Goal: Task Accomplishment & Management: Complete application form

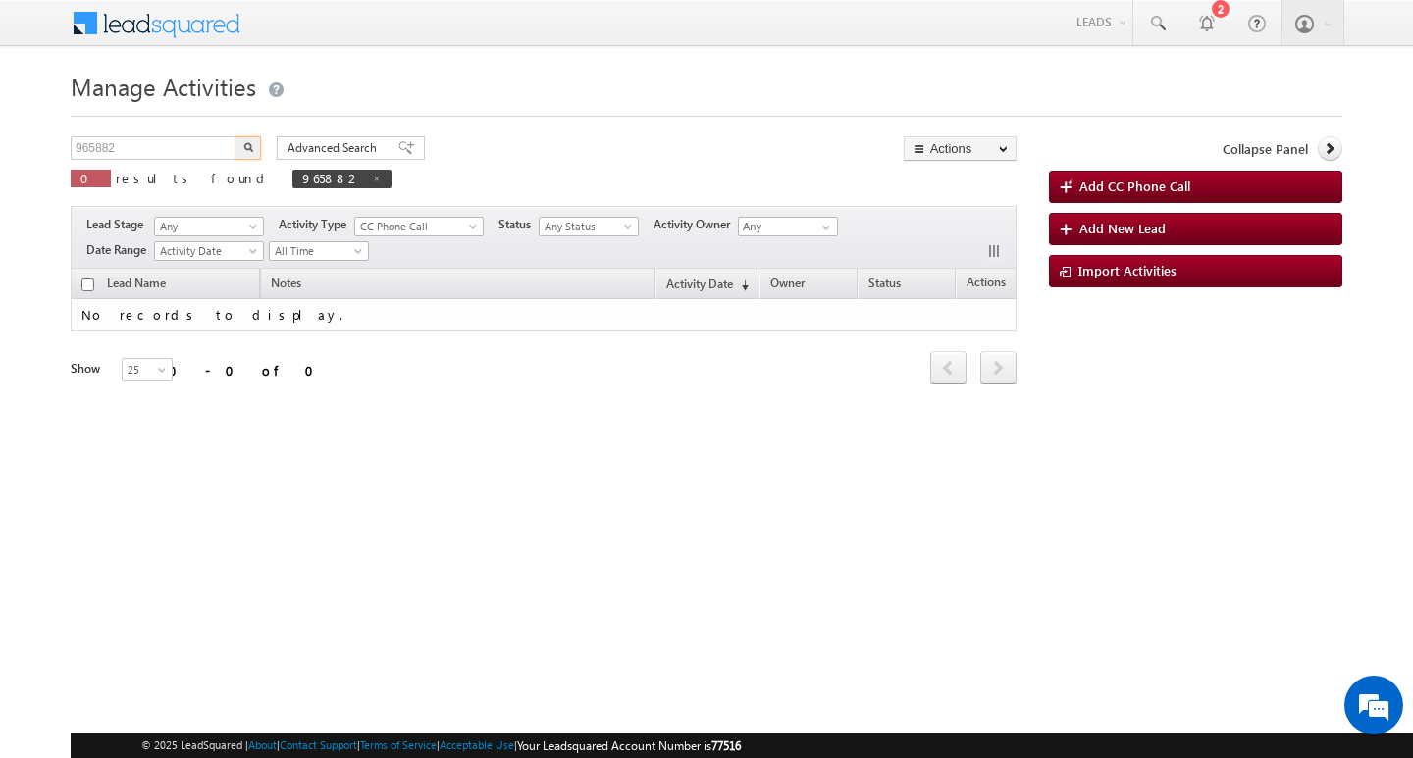
click at [145, 138] on input "965882" at bounding box center [155, 148] width 168 height 24
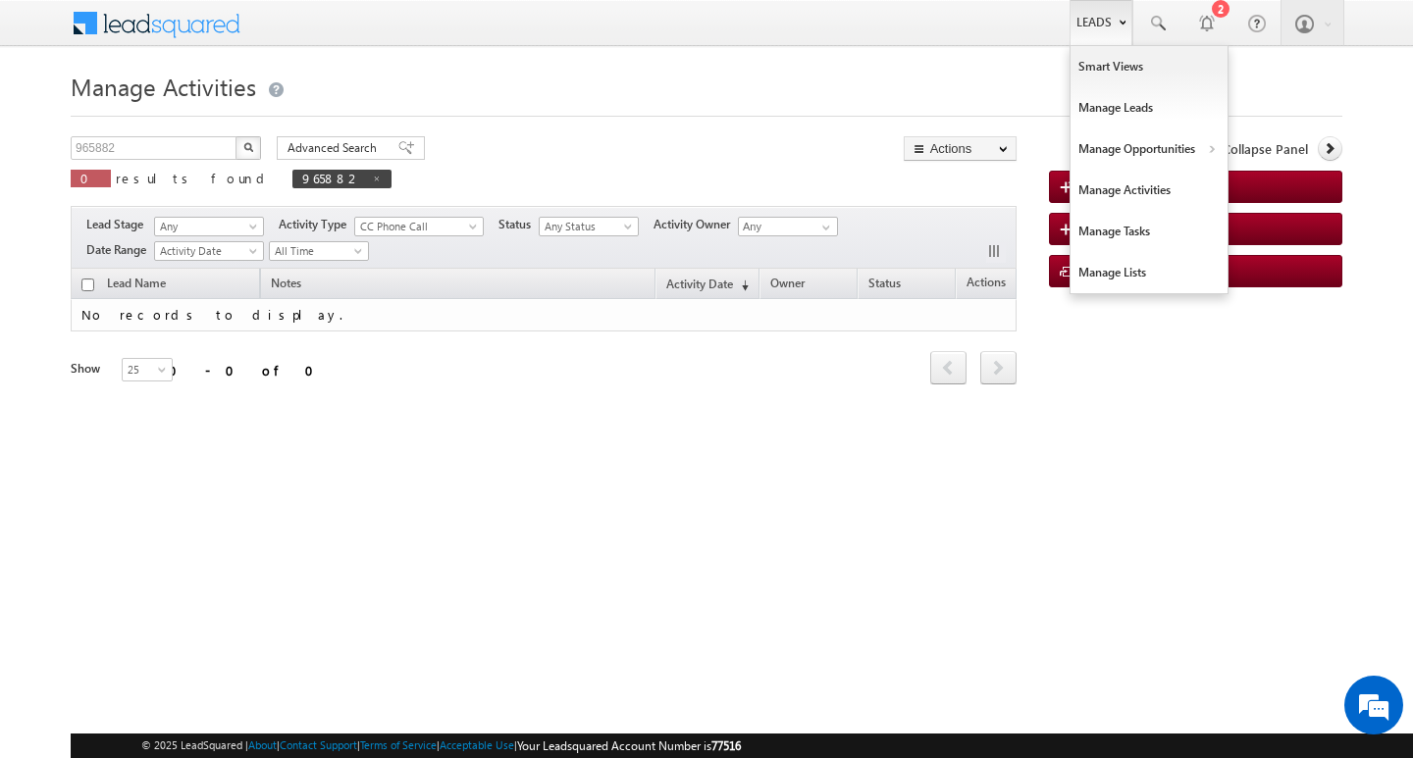
click at [1108, 18] on link "Leads" at bounding box center [1100, 22] width 63 height 45
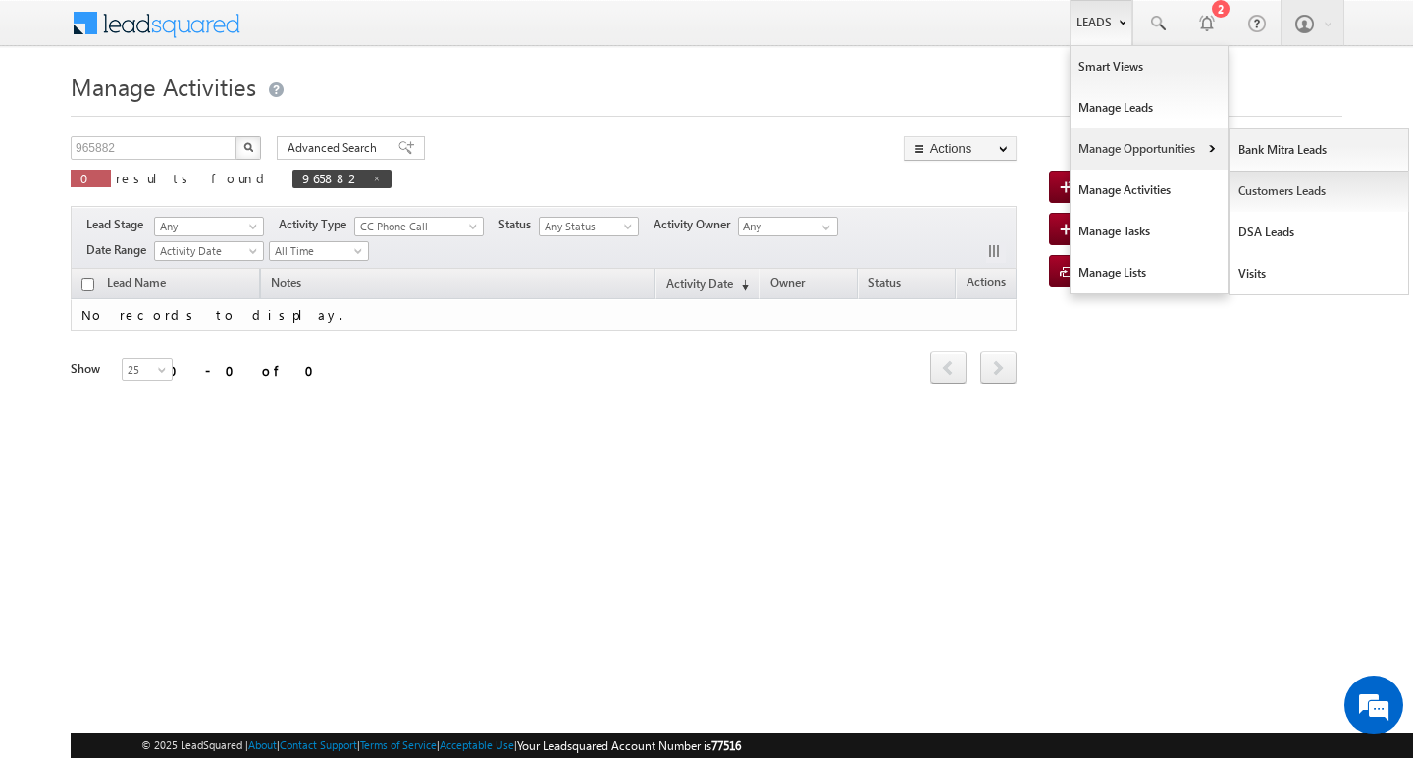
click at [1266, 190] on link "Customers Leads" at bounding box center [1319, 191] width 180 height 41
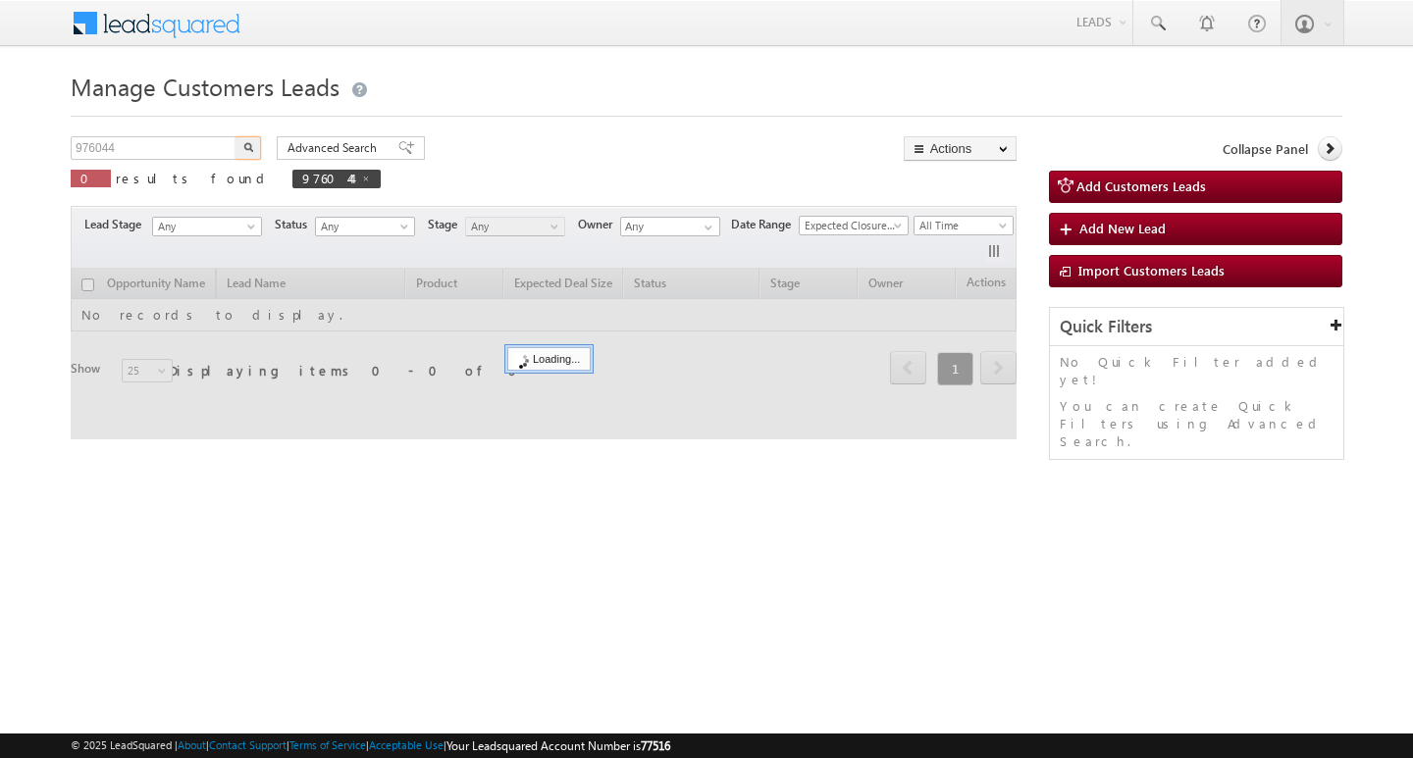
click at [162, 148] on input "976044" at bounding box center [155, 148] width 168 height 24
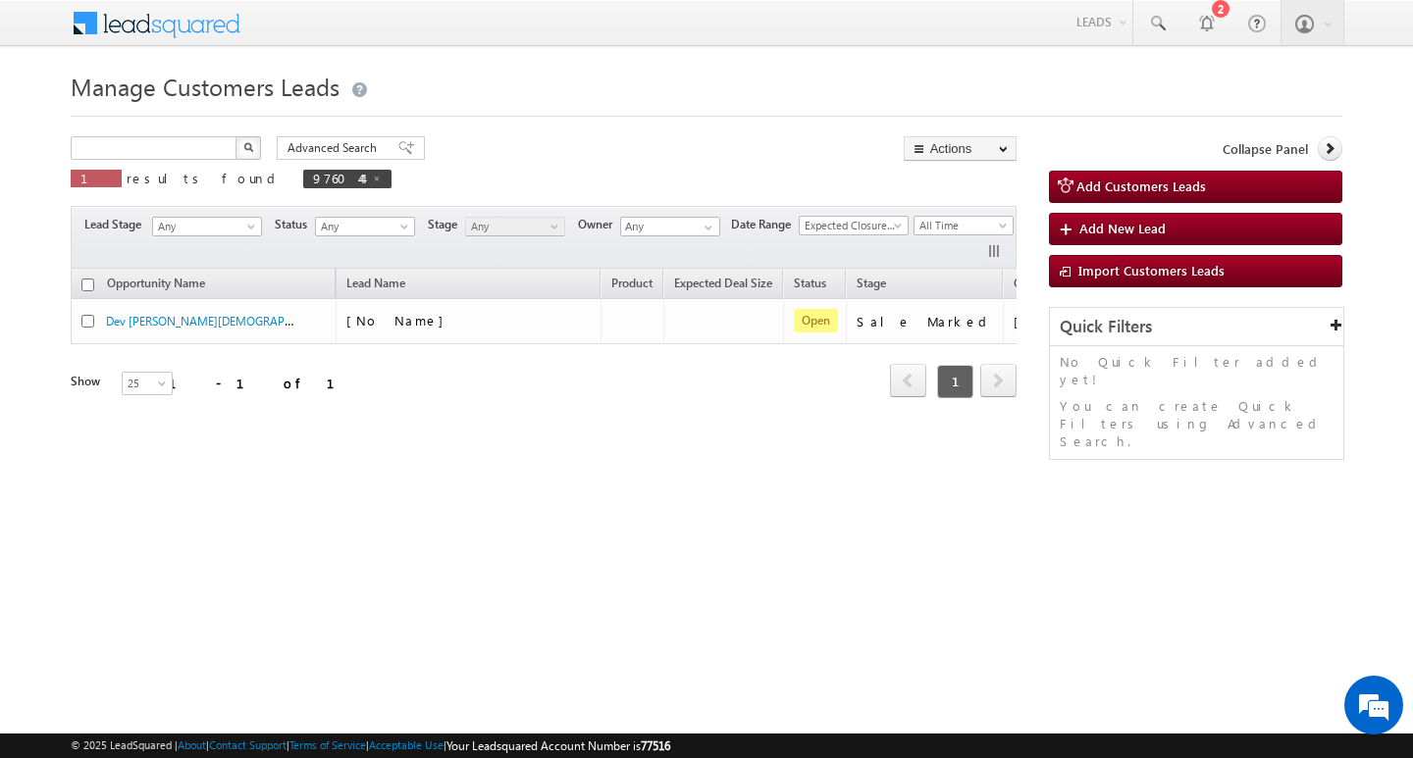
type input "Search Customers Leads"
click at [140, 144] on input "text" at bounding box center [155, 148] width 168 height 24
paste input "982413"
type input "982413"
click at [235, 136] on button "button" at bounding box center [248, 148] width 26 height 24
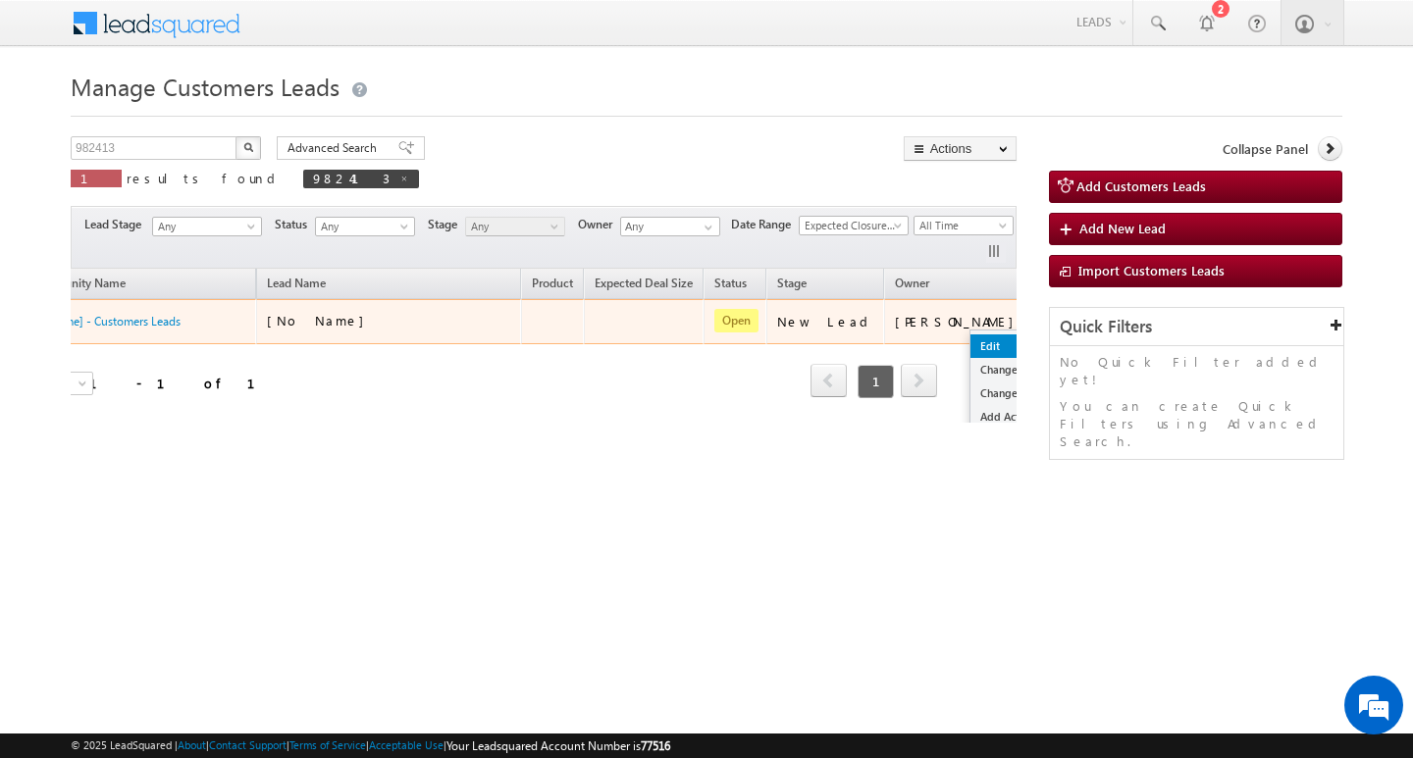
click at [970, 343] on link "Edit" at bounding box center [1019, 347] width 98 height 24
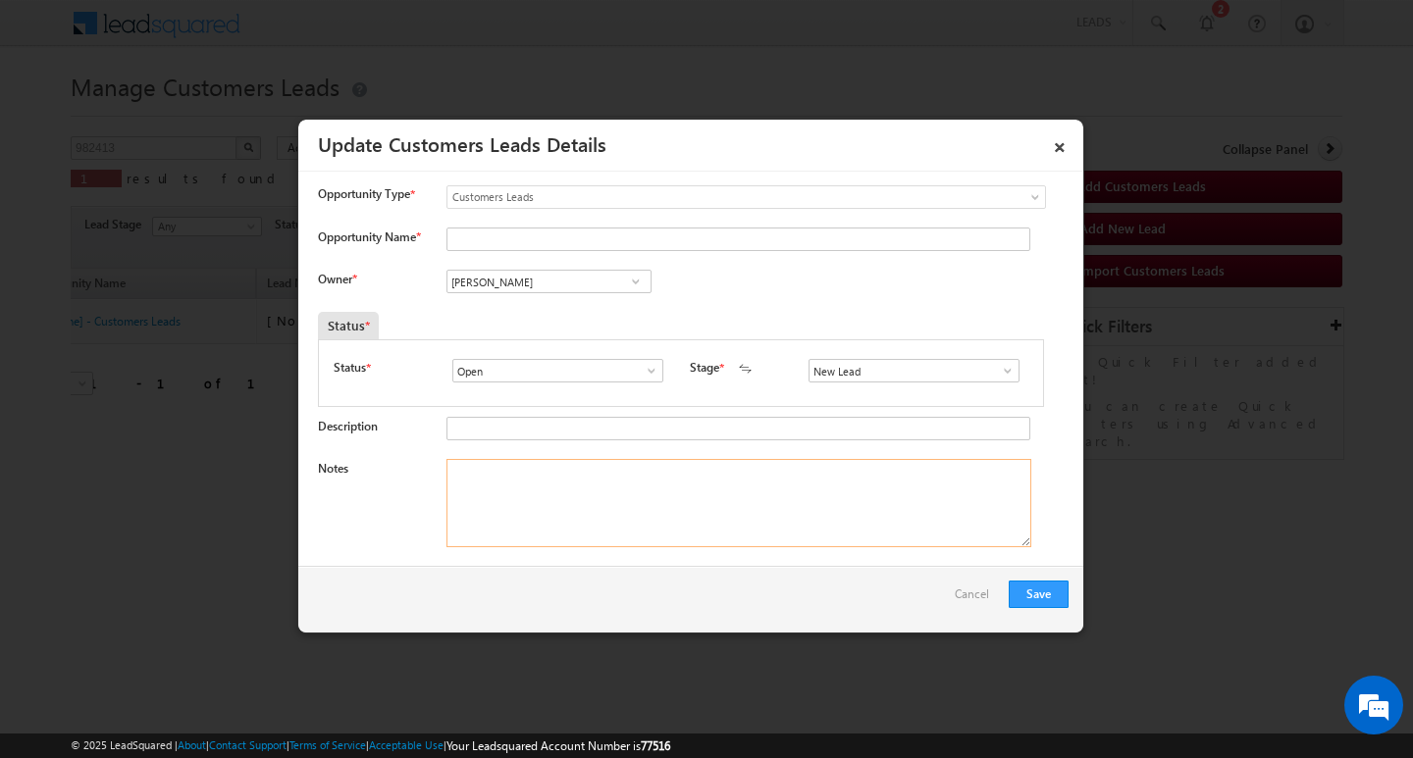
click at [804, 495] on textarea "Notes" at bounding box center [738, 503] width 585 height 88
click at [1001, 364] on span at bounding box center [1008, 371] width 20 height 16
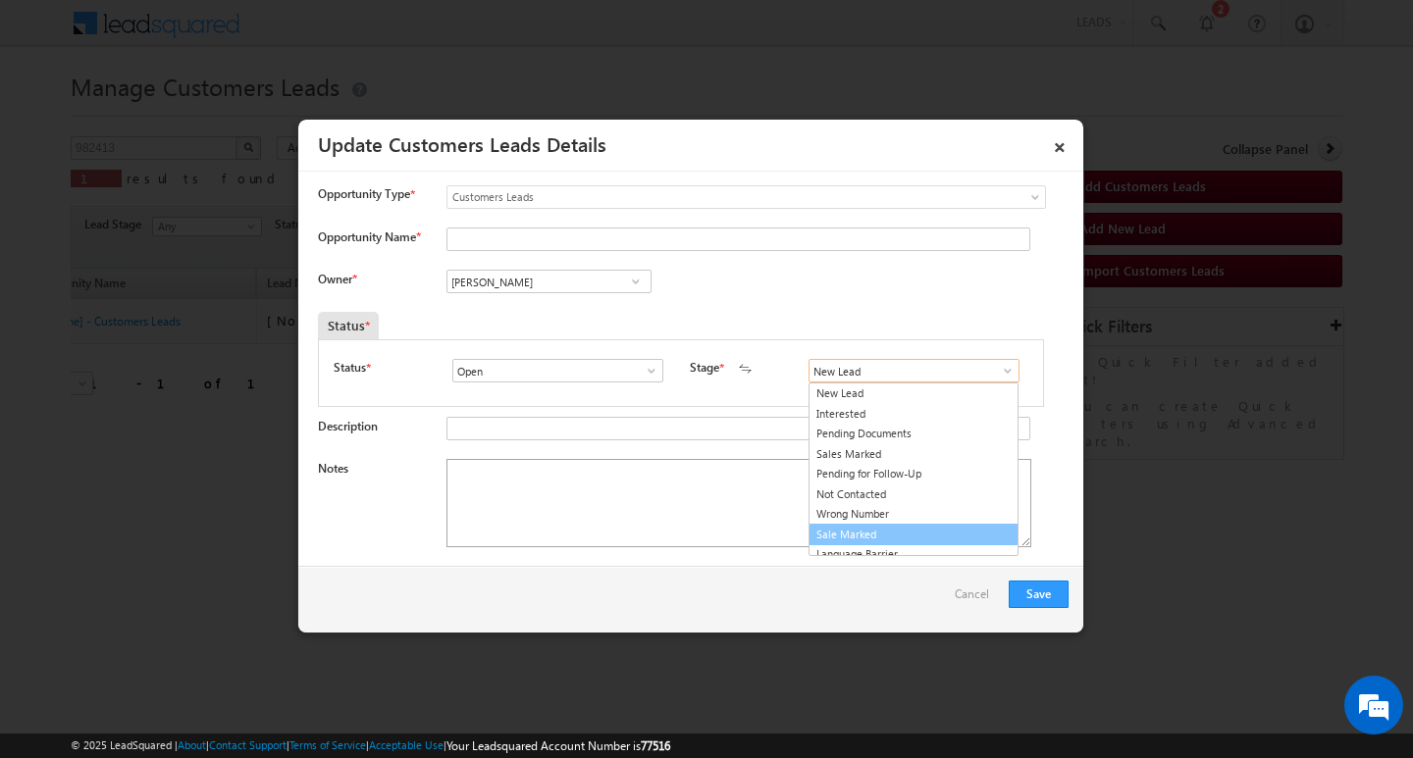
drag, startPoint x: 945, startPoint y: 524, endPoint x: 934, endPoint y: 525, distance: 10.8
click at [944, 524] on link "Sale Marked" at bounding box center [913, 535] width 210 height 23
type input "Sale Marked"
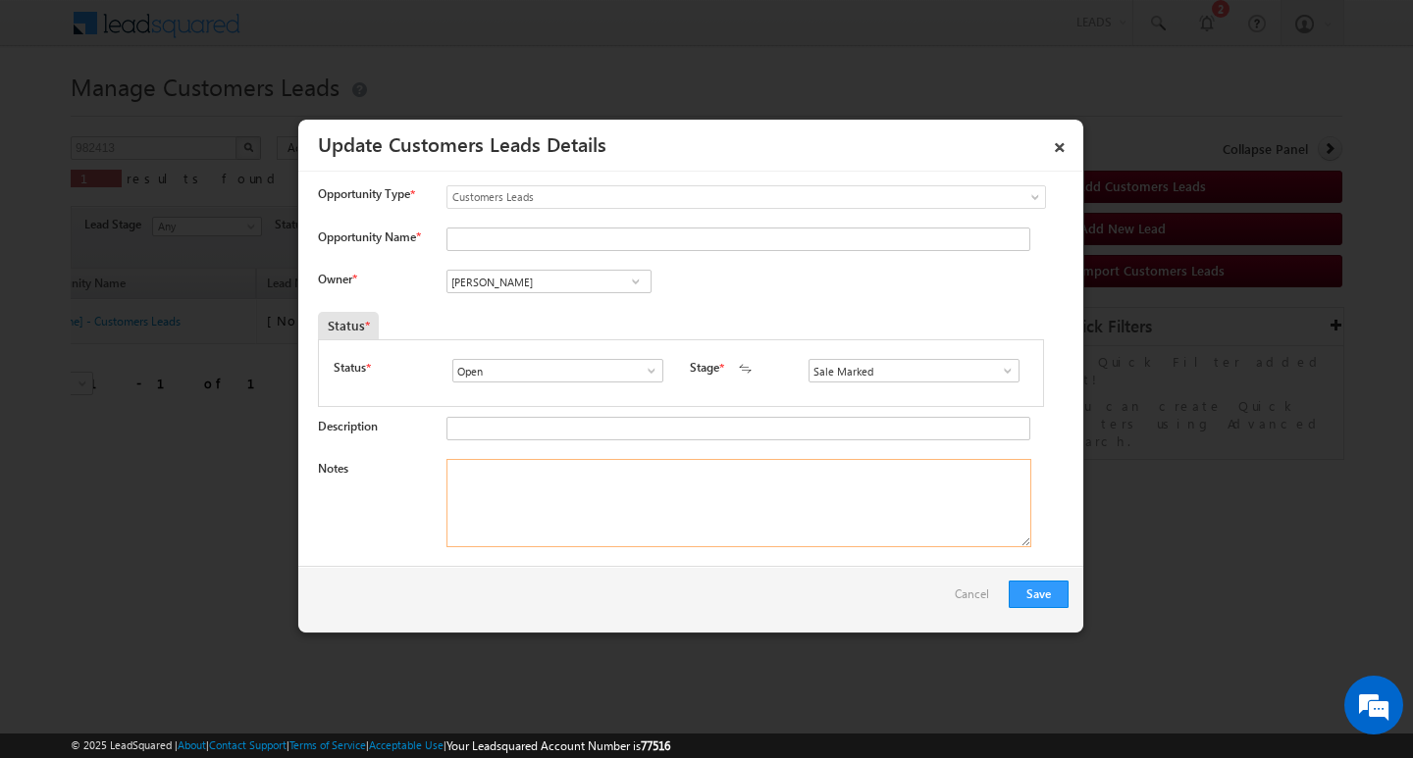
click at [626, 461] on textarea "Notes" at bounding box center [738, 503] width 585 height 88
click at [555, 288] on input "[PERSON_NAME]" at bounding box center [548, 282] width 205 height 24
click at [628, 538] on textarea "Notes" at bounding box center [738, 503] width 585 height 88
click at [629, 535] on textarea "Notes" at bounding box center [738, 503] width 585 height 88
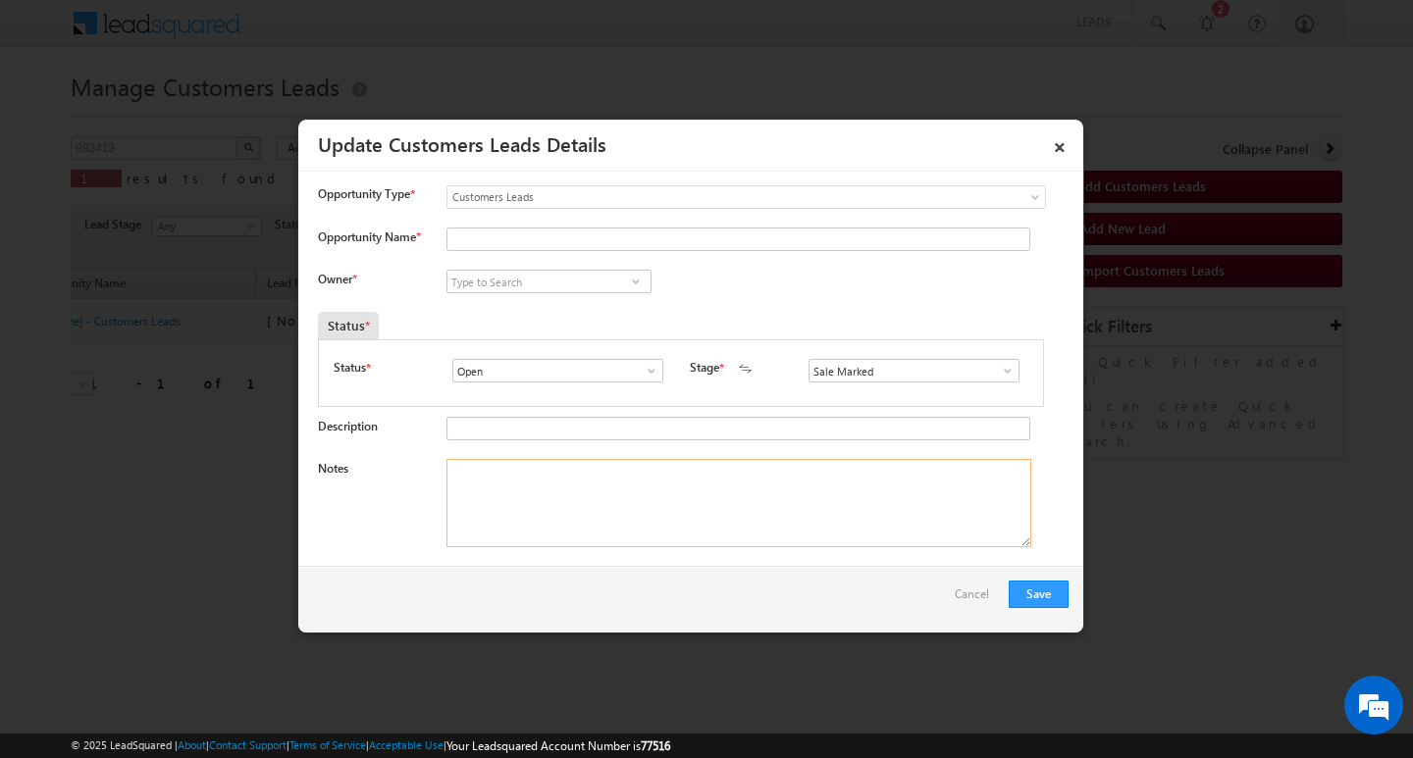
paste textarea "Customer Name: [PERSON_NAME]/ ag : 38Y / JOB / moth eincome : 63 k / worak ezxp…"
type textarea "Customer Name: [PERSON_NAME]/ ag : 38Y / JOB / moth eincome : 63 k / worak ezxp…"
click at [699, 232] on input "Opportunity Name *" at bounding box center [738, 240] width 584 height 24
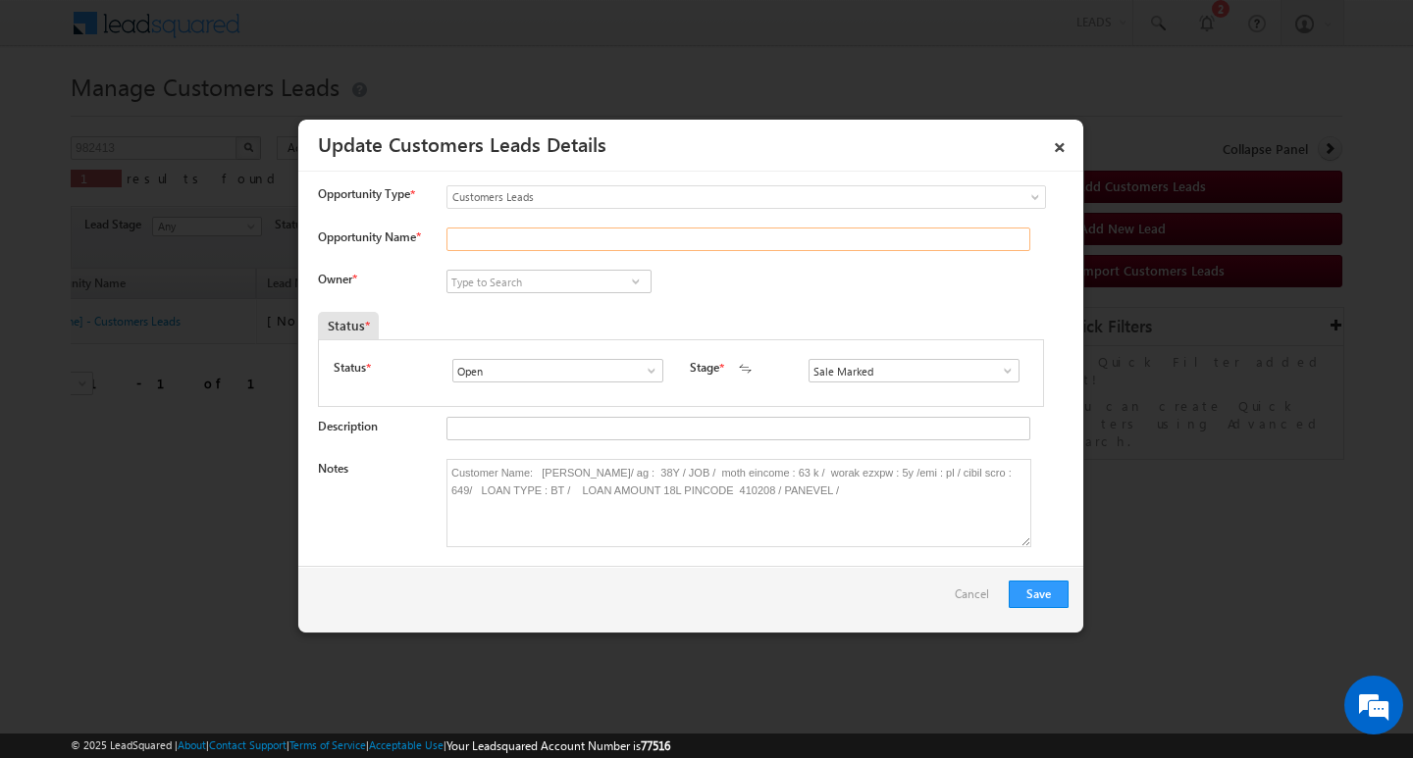
paste input "[PERSON_NAME]"
type input "[PERSON_NAME]"
click at [563, 273] on input at bounding box center [548, 282] width 205 height 24
click at [519, 281] on input at bounding box center [548, 282] width 205 height 24
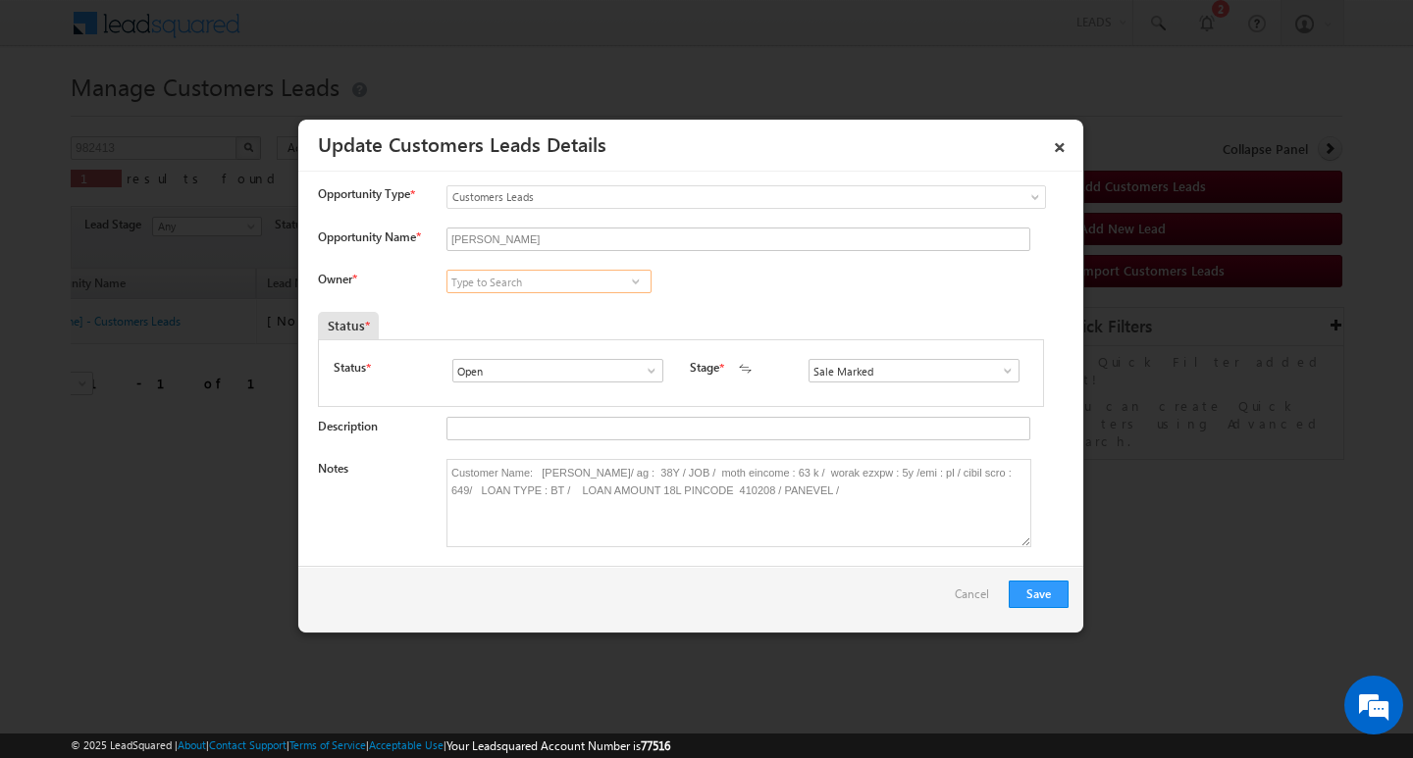
click at [519, 281] on input at bounding box center [548, 282] width 205 height 24
paste input "[PERSON_NAME]"
click at [519, 307] on link "sagar kadam [EMAIL_ADDRESS][DOMAIN_NAME]" at bounding box center [548, 311] width 205 height 37
type input "sagar kadam"
click at [1037, 592] on button "Save" at bounding box center [1039, 594] width 60 height 27
